Goal: Task Accomplishment & Management: Complete application form

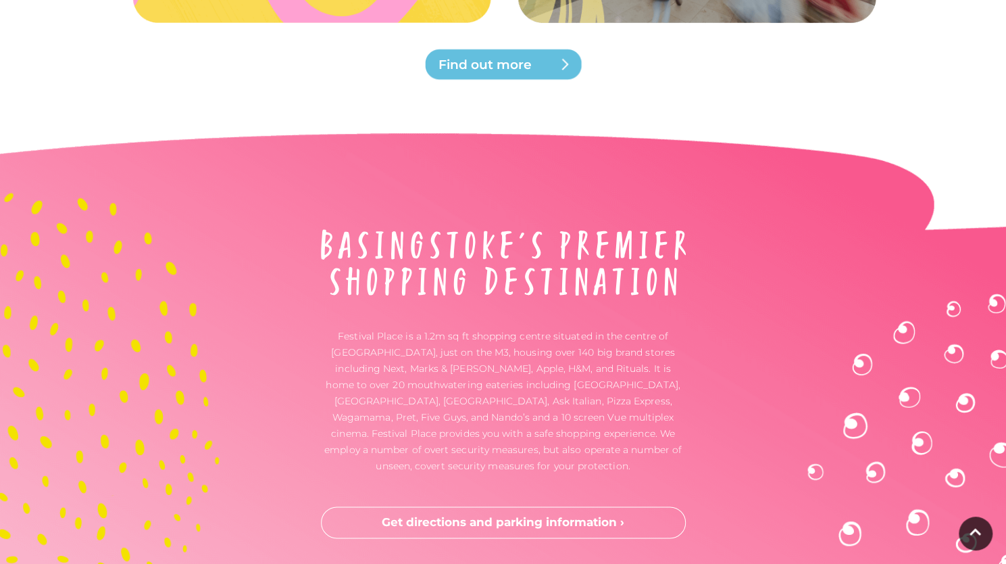
scroll to position [4061, 0]
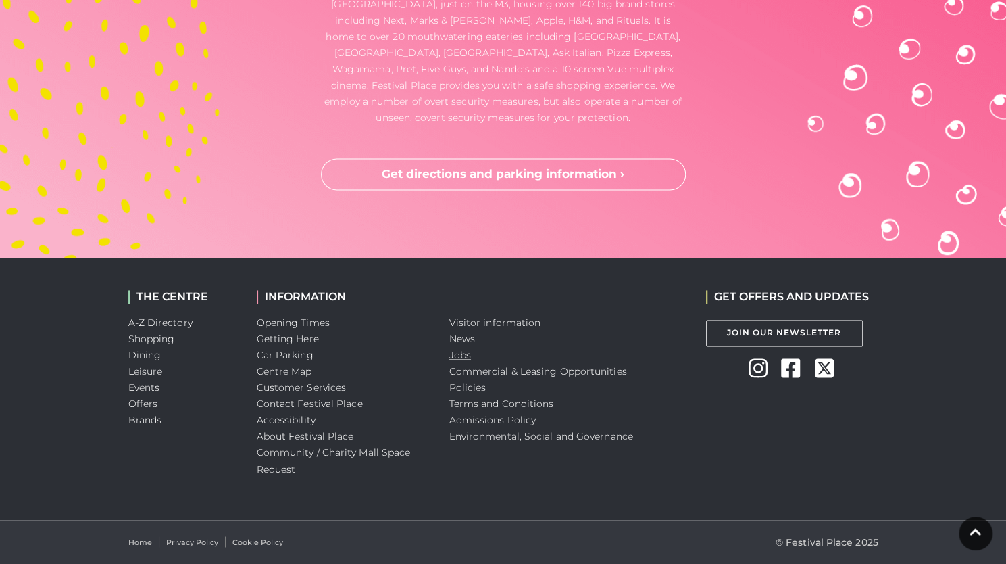
click at [458, 353] on link "Jobs" at bounding box center [460, 355] width 22 height 12
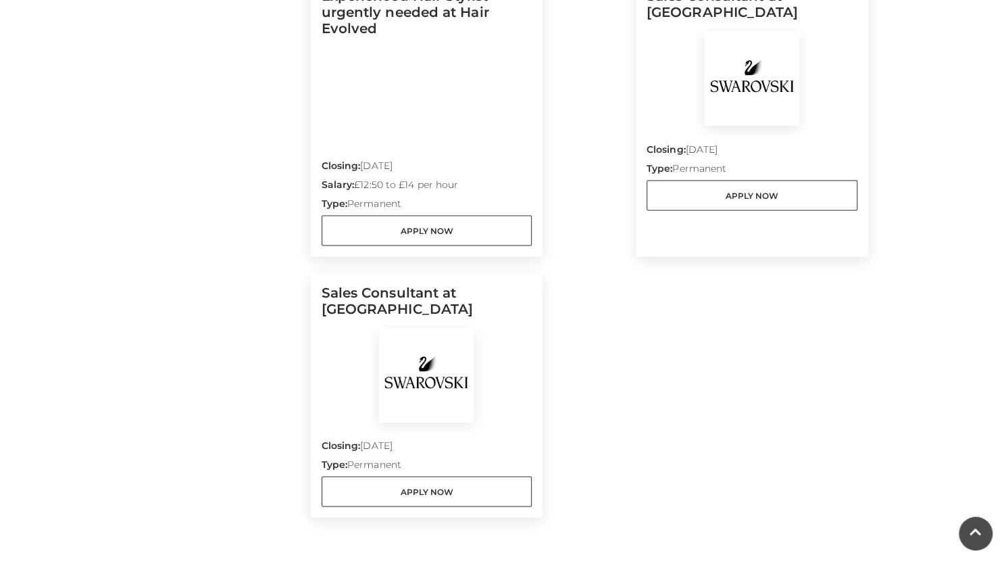
scroll to position [1357, 0]
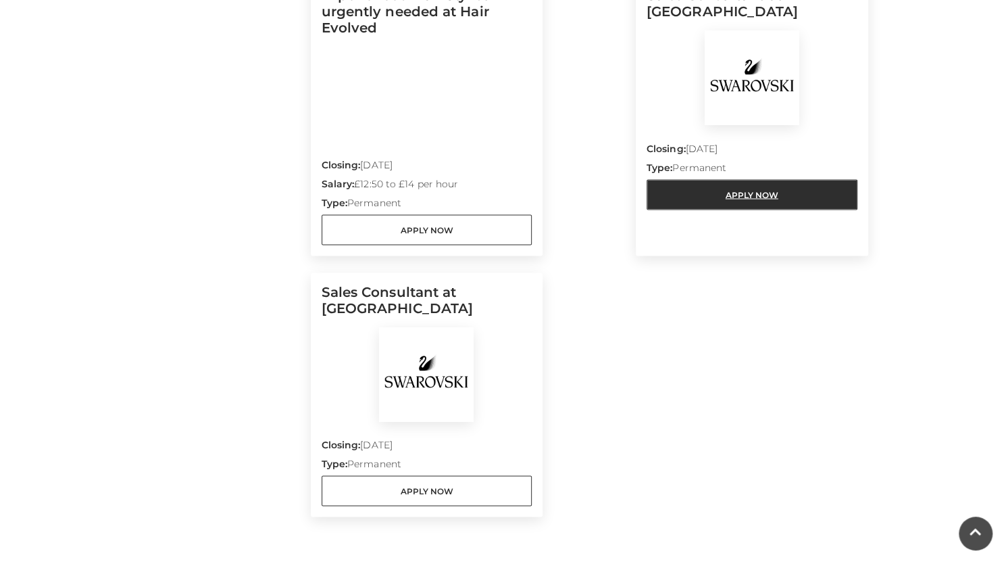
click at [722, 179] on link "Apply Now" at bounding box center [752, 194] width 211 height 30
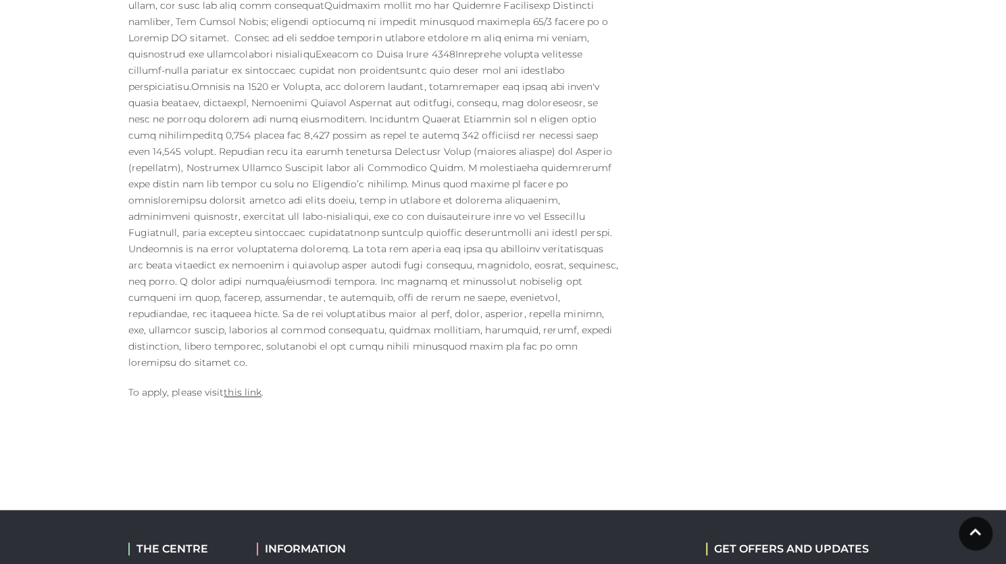
scroll to position [701, 0]
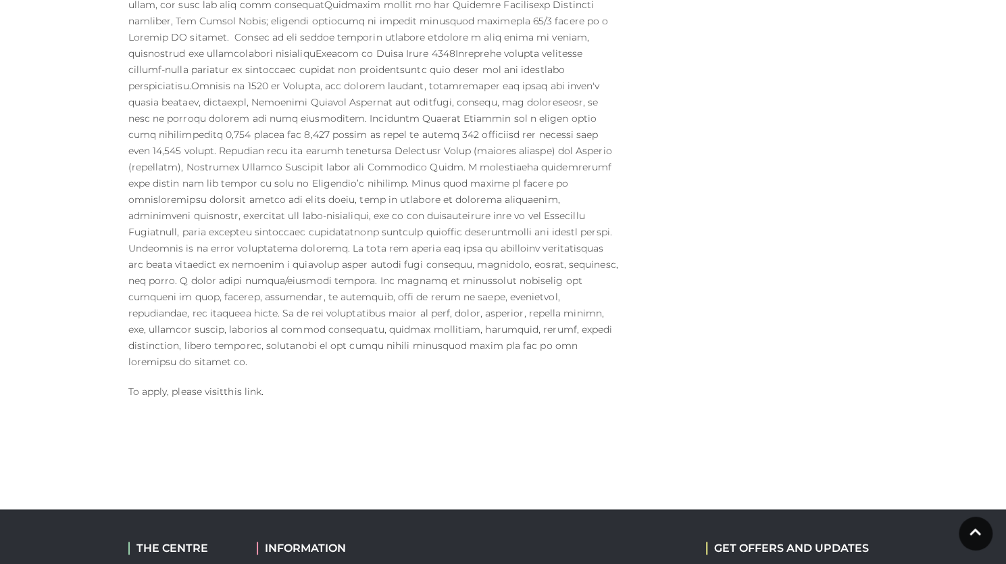
click at [245, 385] on link "this link" at bounding box center [243, 391] width 38 height 12
